Goal: Navigation & Orientation: Find specific page/section

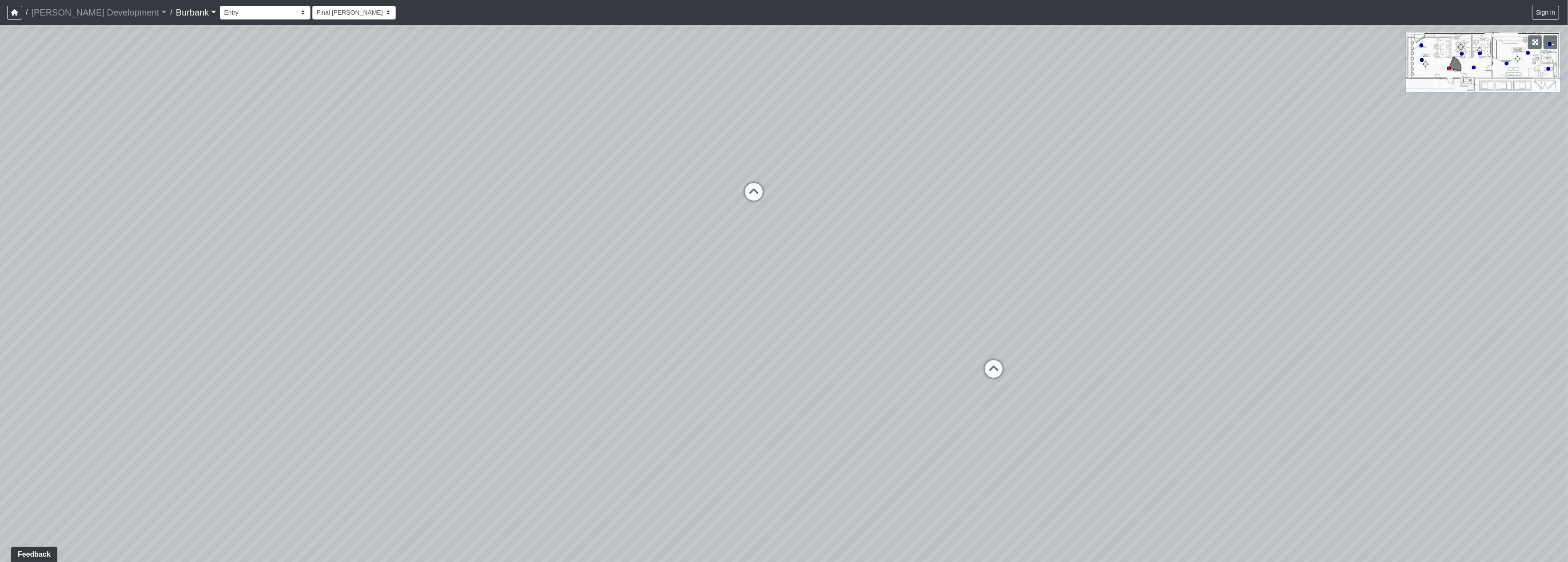
drag, startPoint x: 843, startPoint y: 249, endPoint x: 1311, endPoint y: 186, distance: 472.2
click at [1335, 180] on div "Loading... Long Counter Loading... Pivot Door Loading... Podcast Room 1 Loading…" at bounding box center [784, 293] width 1568 height 537
drag, startPoint x: 682, startPoint y: 328, endPoint x: 826, endPoint y: 389, distance: 156.4
click at [1165, 415] on div "Loading... Long Counter Loading... Pivot Door Loading... Podcast Room 1 Loading…" at bounding box center [784, 293] width 1568 height 537
drag, startPoint x: 748, startPoint y: 375, endPoint x: 865, endPoint y: 510, distance: 178.6
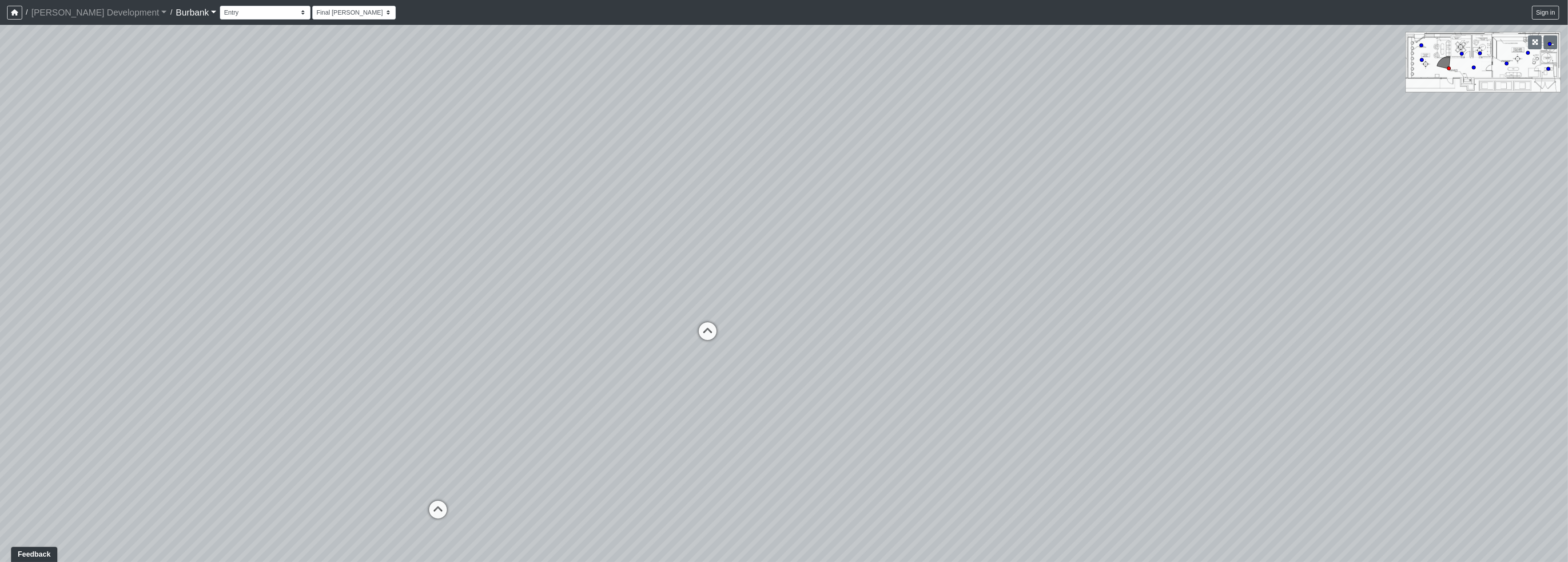
click at [872, 515] on div "Loading... Long Counter Loading... Pivot Door Loading... Podcast Room 1 Loading…" at bounding box center [784, 293] width 1568 height 537
drag, startPoint x: 694, startPoint y: 253, endPoint x: 693, endPoint y: 446, distance: 193.0
click at [695, 449] on div "Loading... Long Counter Loading... Pivot Door Loading... Podcast Room 1 Loading…" at bounding box center [784, 293] width 1568 height 537
drag, startPoint x: 250, startPoint y: 283, endPoint x: 224, endPoint y: 277, distance: 26.7
click at [224, 277] on div "Loading... Long Counter Loading... Pivot Door Loading... Podcast Room 1 Loading…" at bounding box center [784, 293] width 1568 height 537
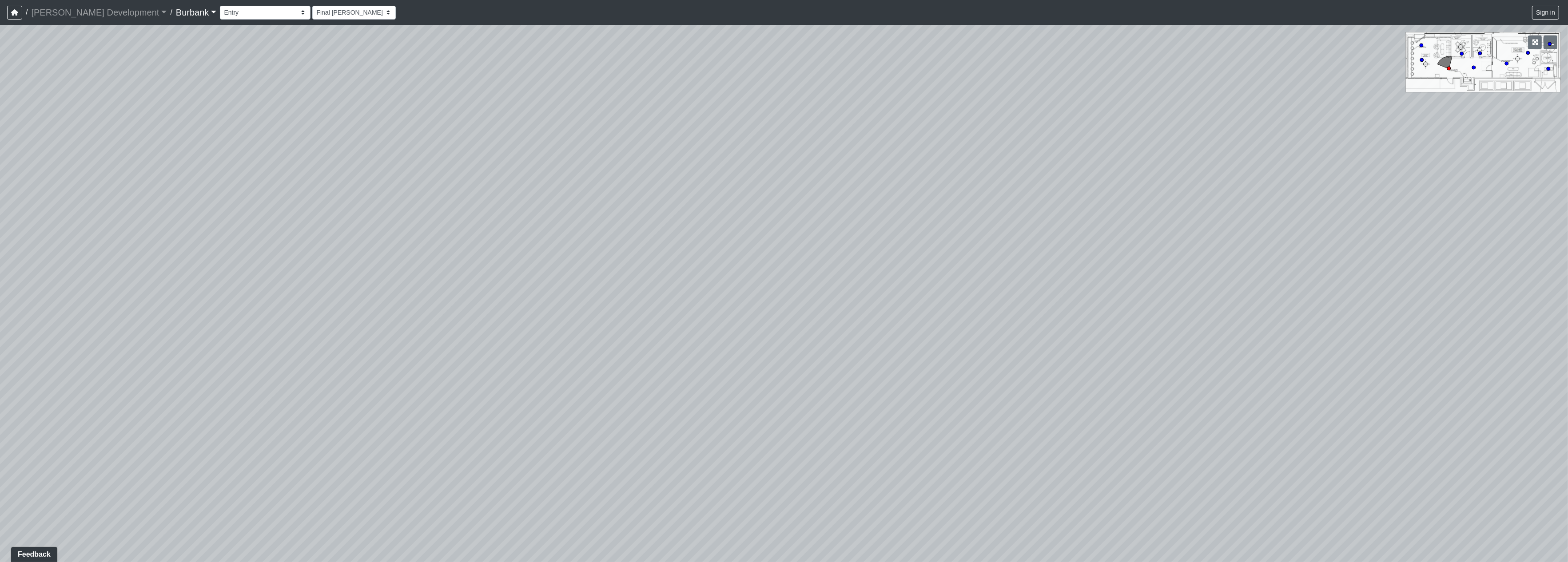
drag, startPoint x: 218, startPoint y: 321, endPoint x: 155, endPoint y: 275, distance: 78.0
click at [217, 330] on div "Loading... Long Counter Loading... Pivot Door Loading... Podcast Room 1 Loading…" at bounding box center [784, 293] width 1568 height 537
drag, startPoint x: 883, startPoint y: 333, endPoint x: 518, endPoint y: 1, distance: 493.4
click at [355, 320] on div "Loading... Long Counter Loading... Pivot Door Loading... Podcast Room 1 Loading…" at bounding box center [784, 293] width 1568 height 537
drag, startPoint x: 845, startPoint y: 277, endPoint x: 559, endPoint y: 290, distance: 286.3
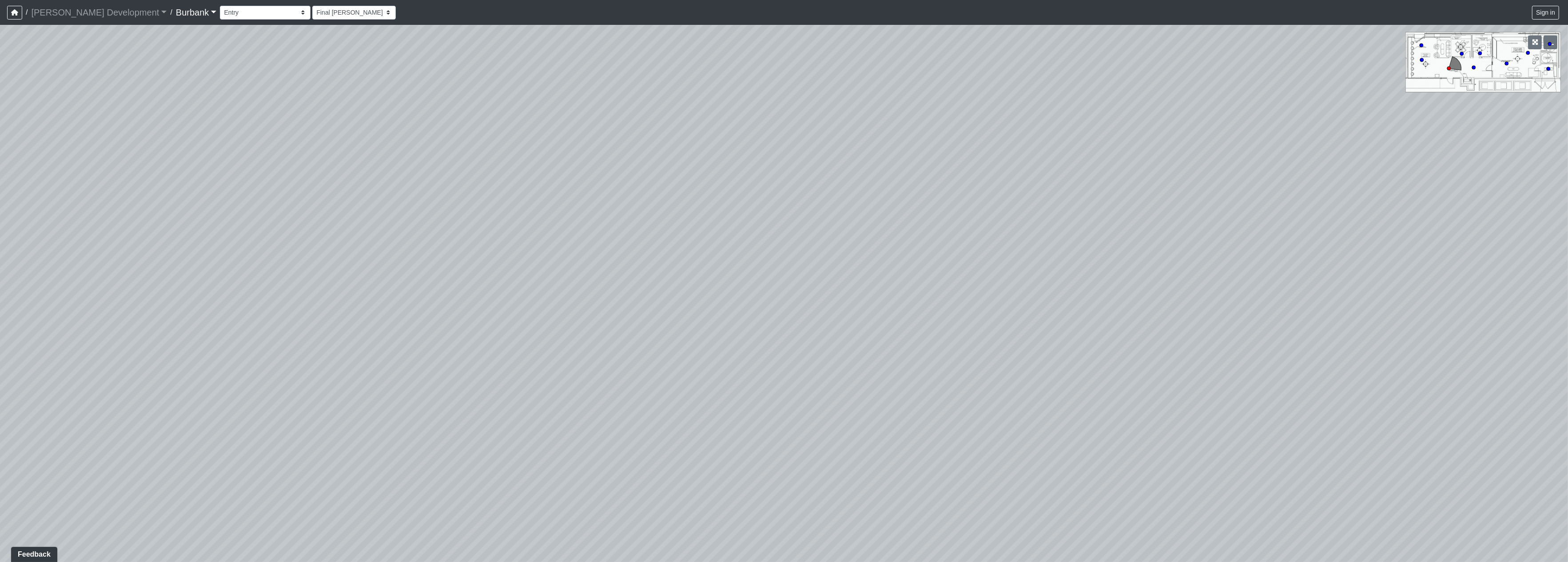
click at [363, 276] on div "Loading... Long Counter Loading... Pivot Door Loading... Podcast Room 1 Loading…" at bounding box center [784, 293] width 1568 height 537
drag, startPoint x: 1058, startPoint y: 347, endPoint x: 814, endPoint y: 247, distance: 263.7
click at [961, 249] on div "Loading... Long Counter Loading... Pivot Door Loading... Podcast Room 1 Loading…" at bounding box center [784, 293] width 1568 height 537
drag, startPoint x: 850, startPoint y: 209, endPoint x: 877, endPoint y: 175, distance: 43.4
click at [902, 163] on div "Loading... Long Counter Loading... Pivot Door Loading... Podcast Room 1 Loading…" at bounding box center [784, 293] width 1568 height 537
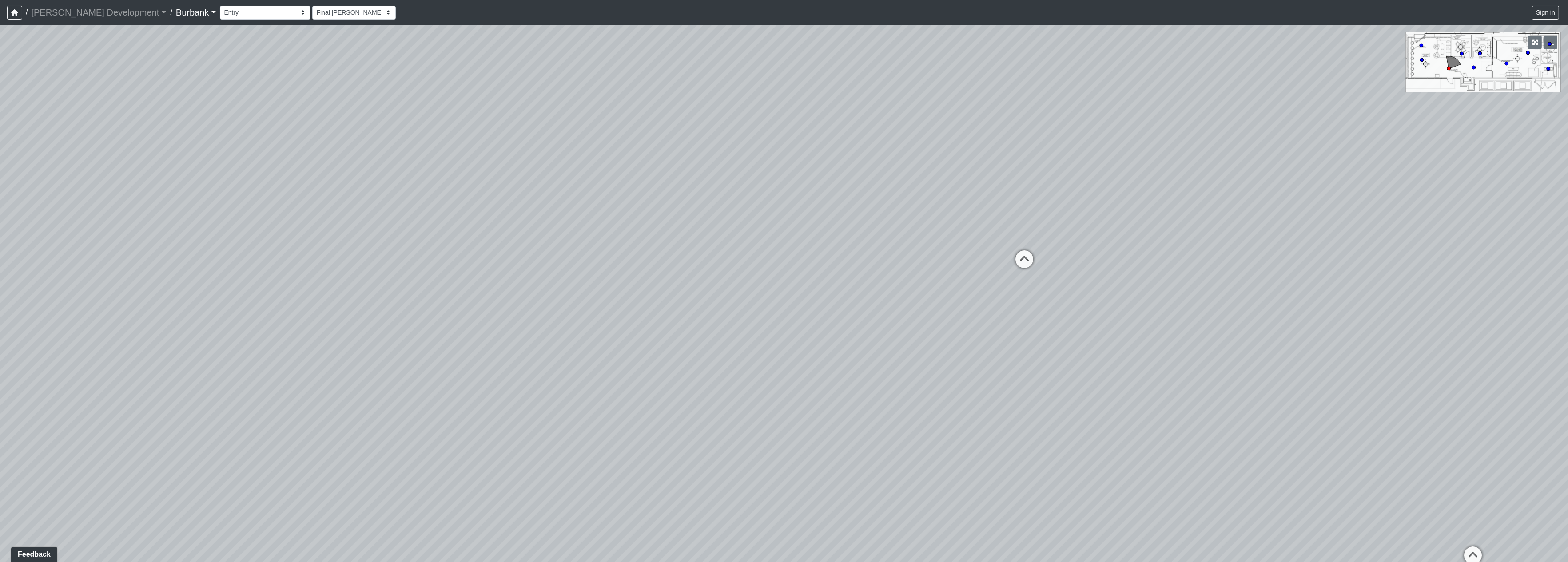
drag, startPoint x: 828, startPoint y: 246, endPoint x: 803, endPoint y: 224, distance: 33.3
click at [833, 204] on div "Loading... Long Counter Loading... Pivot Door Loading... Podcast Room 1 Loading…" at bounding box center [784, 293] width 1568 height 537
drag, startPoint x: 859, startPoint y: 251, endPoint x: 997, endPoint y: 345, distance: 167.0
click at [598, 275] on div "Loading... Long Counter Loading... Pivot Door Loading... Podcast Room 1 Loading…" at bounding box center [784, 293] width 1568 height 537
drag, startPoint x: 1046, startPoint y: 356, endPoint x: 1088, endPoint y: 426, distance: 81.6
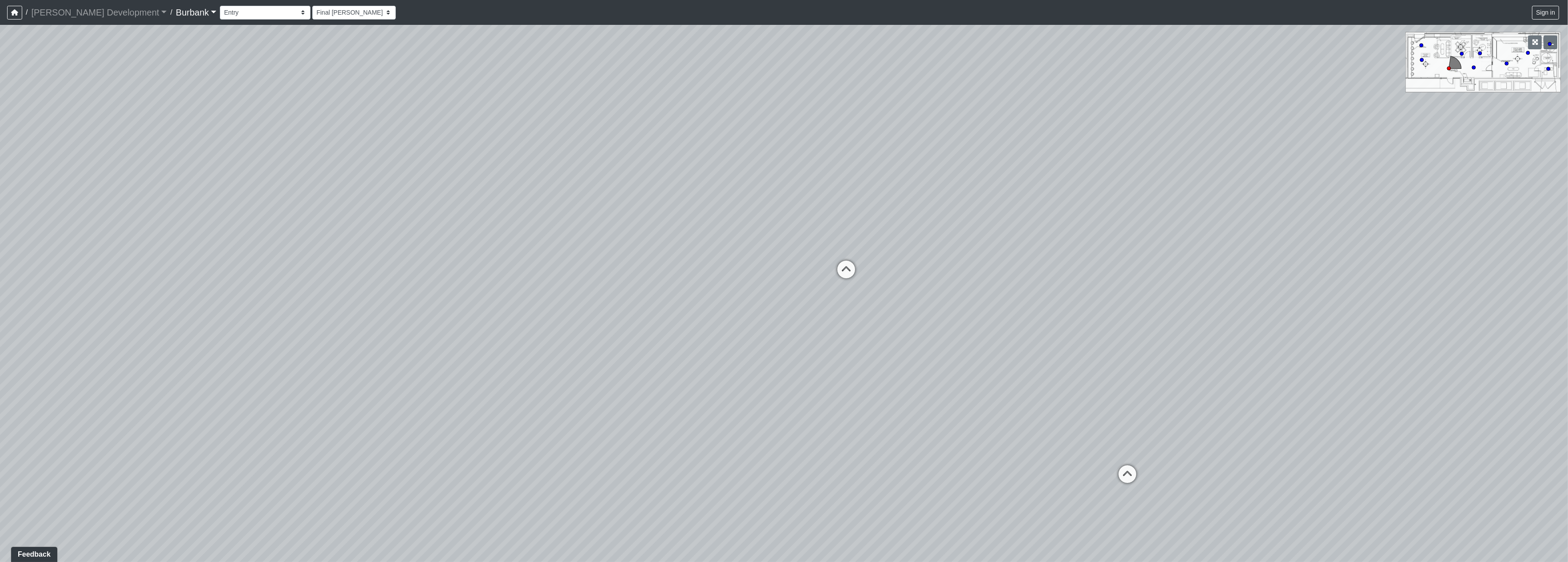
click at [1046, 357] on div "Loading... Long Counter Loading... Pivot Door Loading... Podcast Room 1 Loading…" at bounding box center [784, 293] width 1568 height 537
click at [1125, 476] on icon at bounding box center [1127, 479] width 27 height 27
click at [1223, 274] on icon at bounding box center [1227, 277] width 27 height 27
select select "uFaLL5Sxf4GznXh2F2Kwek"
drag, startPoint x: 948, startPoint y: 255, endPoint x: 932, endPoint y: 268, distance: 20.6
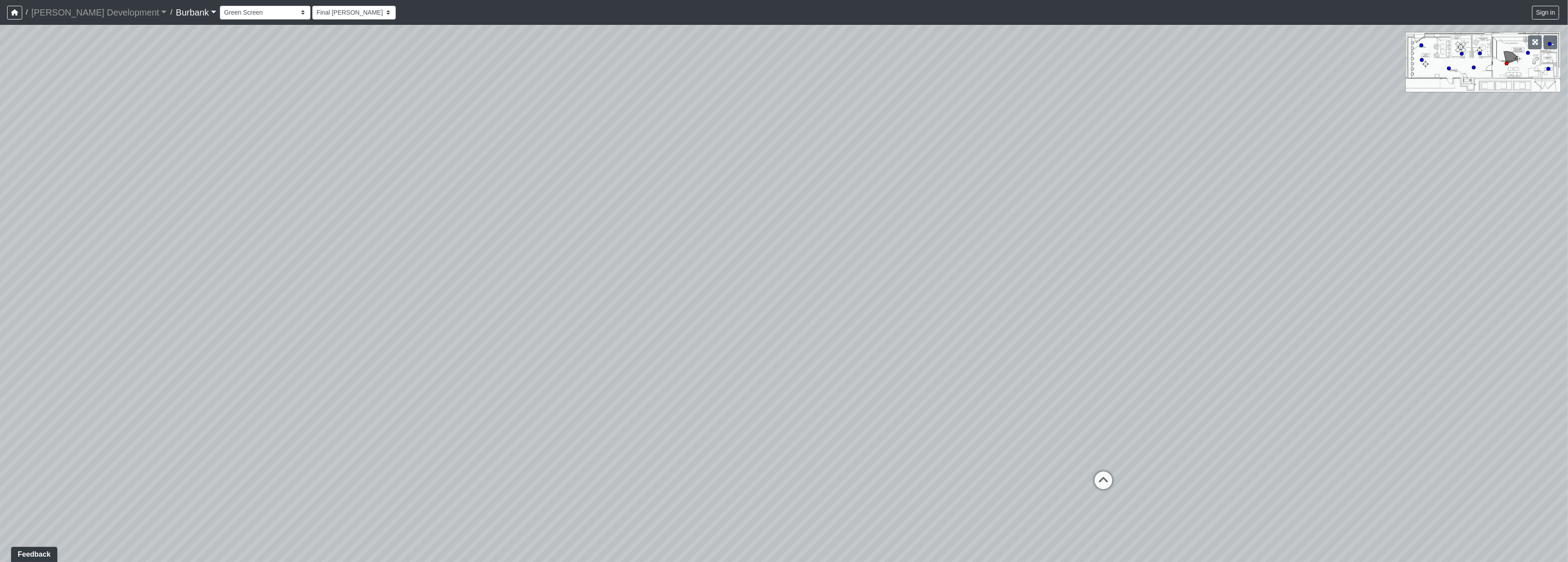
click at [1048, 255] on div "Loading... Long Counter Loading... Pivot Door Loading... Podcast Room 1 Loading…" at bounding box center [784, 293] width 1568 height 537
drag, startPoint x: 1121, startPoint y: 438, endPoint x: 724, endPoint y: 415, distance: 397.7
click at [724, 415] on div "Loading... Long Counter Loading... Pivot Door Loading... Podcast Room 1 Loading…" at bounding box center [784, 293] width 1568 height 537
click at [595, 423] on div "Loading... Long Counter Loading... Pivot Door Loading... Podcast Room 1 Loading…" at bounding box center [784, 293] width 1568 height 537
click at [819, 406] on div "Loading... Long Counter Loading... Pivot Door Loading... Podcast Room 1 Loading…" at bounding box center [784, 293] width 1568 height 537
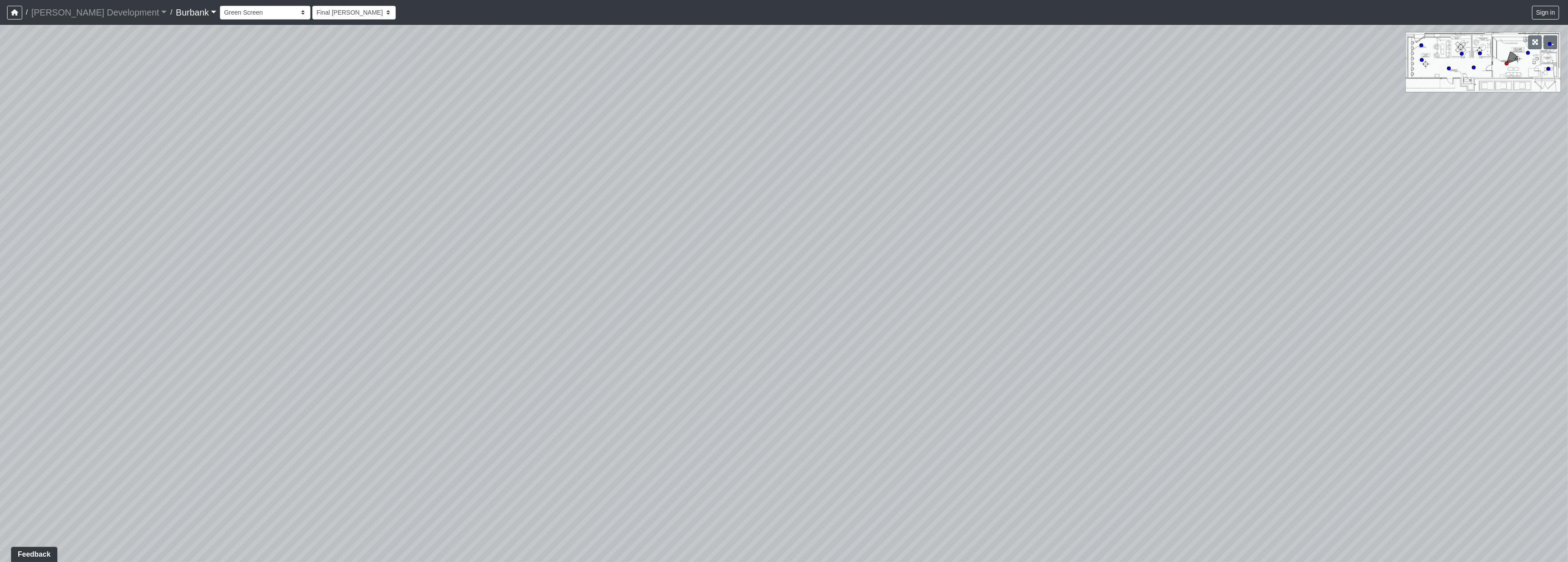
drag, startPoint x: 824, startPoint y: 403, endPoint x: 841, endPoint y: 403, distance: 17.0
click at [841, 403] on div "Loading... Long Counter Loading... Pivot Door Loading... Podcast Room 1 Loading…" at bounding box center [784, 293] width 1568 height 537
drag, startPoint x: 897, startPoint y: 379, endPoint x: 884, endPoint y: 379, distance: 13.0
click at [884, 379] on div "Loading... Long Counter Loading... Pivot Door Loading... Podcast Room 1 Loading…" at bounding box center [784, 293] width 1568 height 537
drag, startPoint x: 1078, startPoint y: 301, endPoint x: 482, endPoint y: 297, distance: 596.0
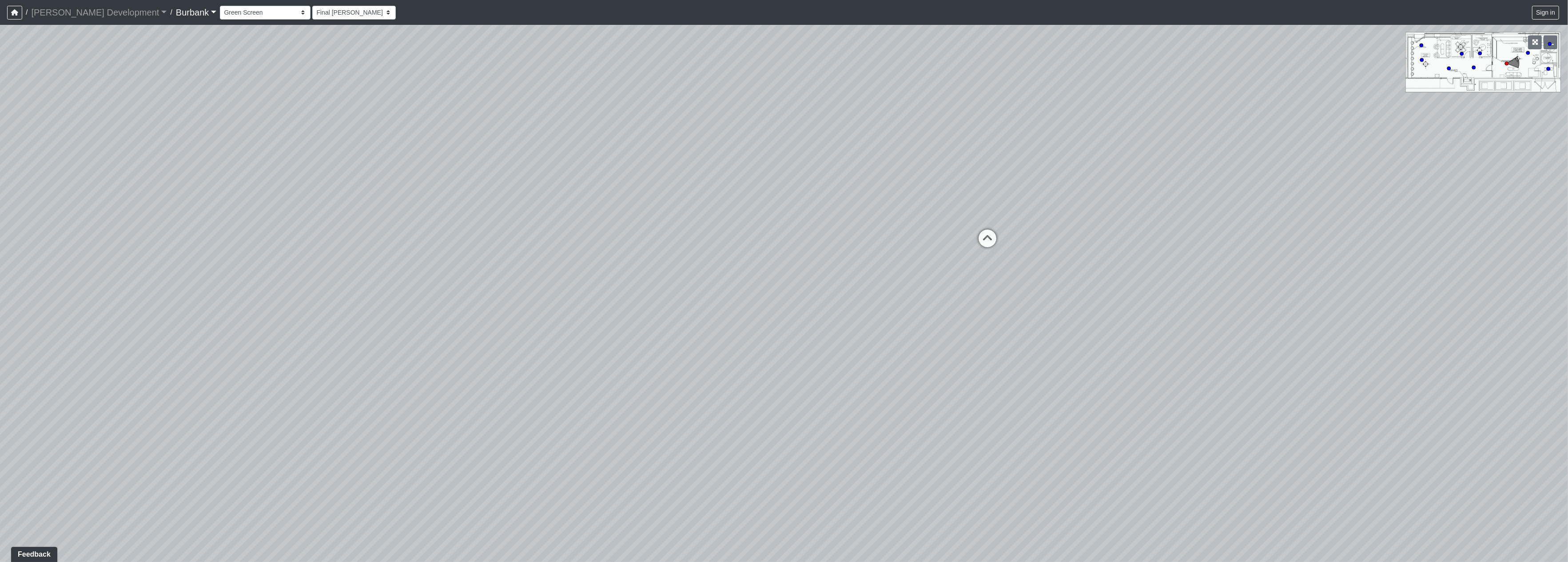
click at [482, 297] on div "Loading... Long Counter Loading... Pivot Door Loading... Podcast Room 1 Loading…" at bounding box center [784, 293] width 1568 height 537
drag, startPoint x: 1084, startPoint y: 341, endPoint x: 359, endPoint y: 272, distance: 728.3
click at [359, 272] on div "Loading... Long Counter Loading... Pivot Door Loading... Podcast Room 1 Loading…" at bounding box center [784, 293] width 1568 height 537
drag, startPoint x: 946, startPoint y: 329, endPoint x: 354, endPoint y: 237, distance: 599.1
click at [356, 238] on div "Loading... Long Counter Loading... Pivot Door Loading... Podcast Room 1 Loading…" at bounding box center [784, 293] width 1568 height 537
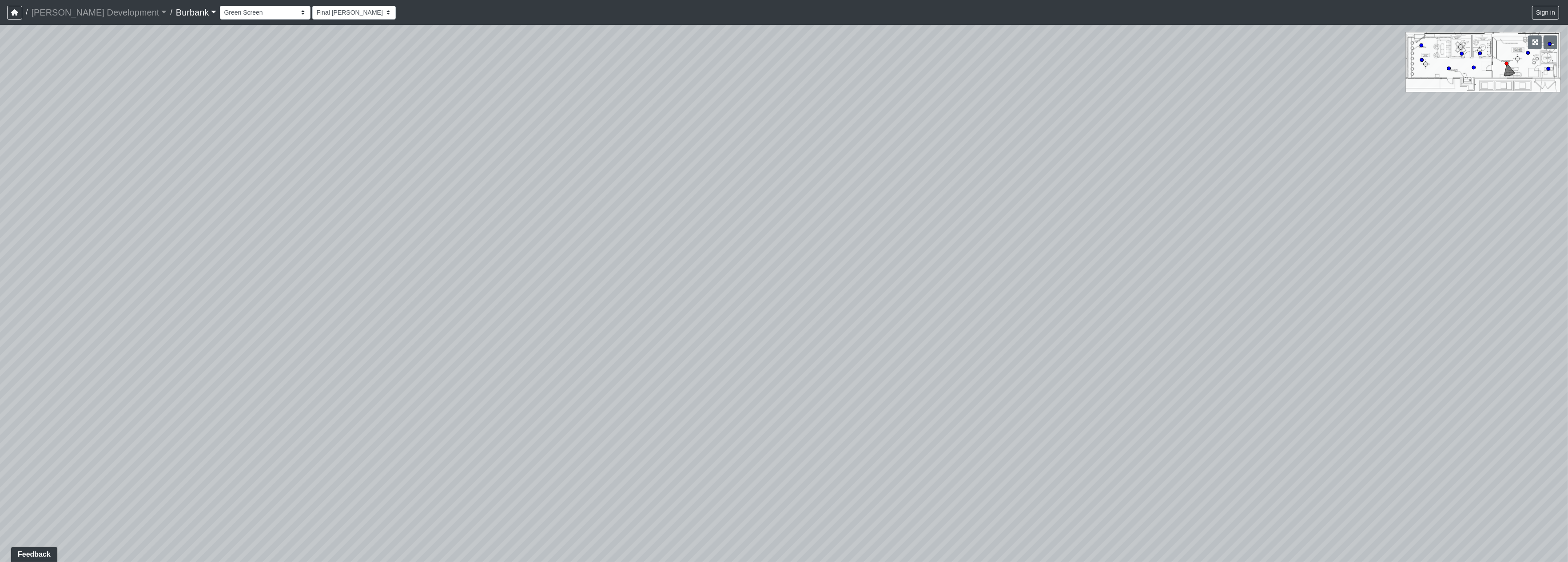
drag, startPoint x: 673, startPoint y: 390, endPoint x: 665, endPoint y: 389, distance: 8.1
click at [665, 398] on div "Loading... Long Counter Loading... Pivot Door Loading... Podcast Room 1 Loading…" at bounding box center [784, 293] width 1568 height 537
drag, startPoint x: 632, startPoint y: 350, endPoint x: 111, endPoint y: 246, distance: 531.3
click at [111, 246] on div "Loading... Long Counter Loading... Pivot Door Loading... Podcast Room 1 Loading…" at bounding box center [784, 293] width 1568 height 537
drag, startPoint x: 801, startPoint y: 283, endPoint x: 45, endPoint y: 265, distance: 756.2
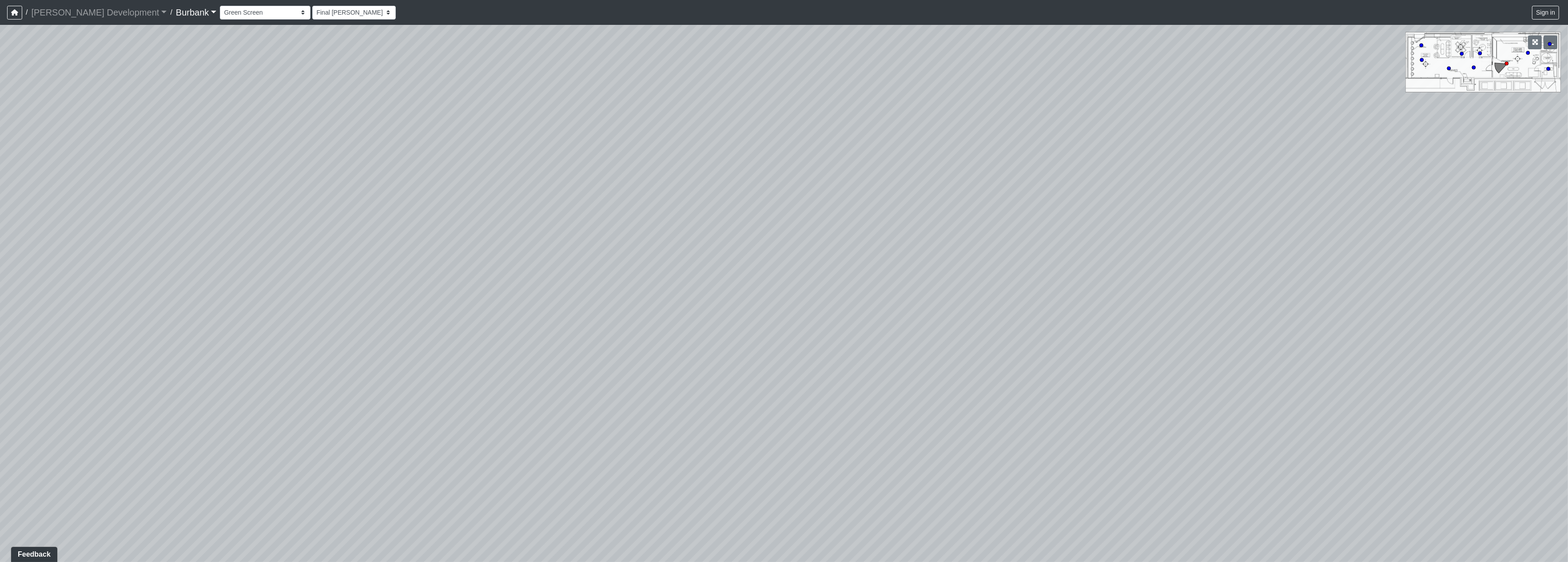
click at [45, 265] on div "Loading... Long Counter Loading... Pivot Door Loading... Podcast Room 1 Loading…" at bounding box center [784, 293] width 1568 height 537
drag, startPoint x: 855, startPoint y: 280, endPoint x: 402, endPoint y: 310, distance: 454.0
click at [389, 317] on div "Loading... Long Counter Loading... Pivot Door Loading... Podcast Room 1 Loading…" at bounding box center [784, 293] width 1568 height 537
drag, startPoint x: 780, startPoint y: 350, endPoint x: 643, endPoint y: 89, distance: 294.8
click at [744, 380] on div "Loading... Long Counter Loading... Pivot Door Loading... Podcast Room 1 Loading…" at bounding box center [784, 293] width 1568 height 537
